Goal: Find specific page/section: Find specific page/section

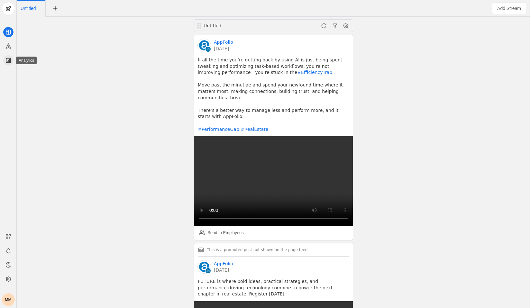
click at [9, 58] on icon at bounding box center [8, 60] width 6 height 6
